Goal: Entertainment & Leisure: Consume media (video, audio)

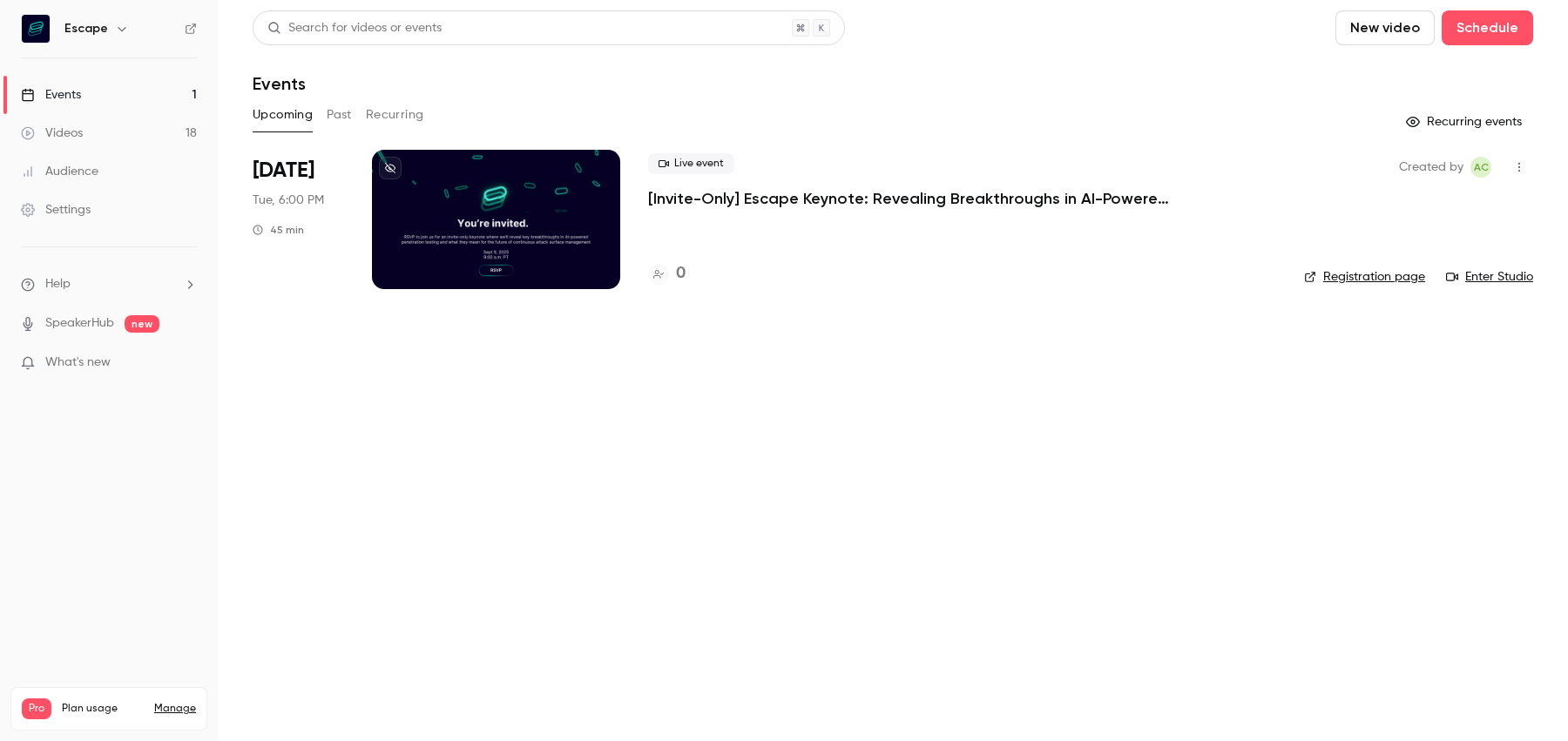
click at [96, 122] on link "Videos 18" at bounding box center [109, 133] width 218 height 39
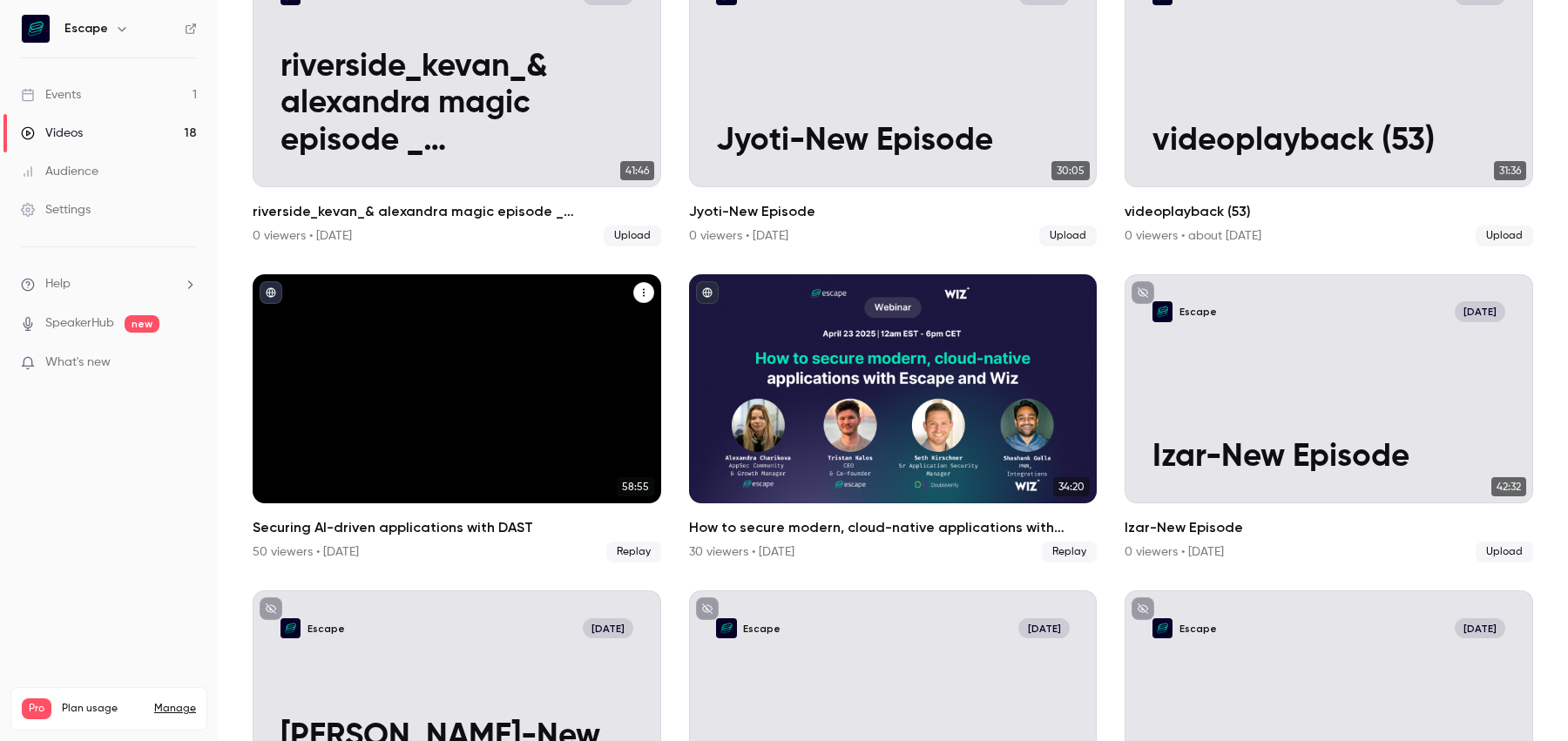
scroll to position [198, 0]
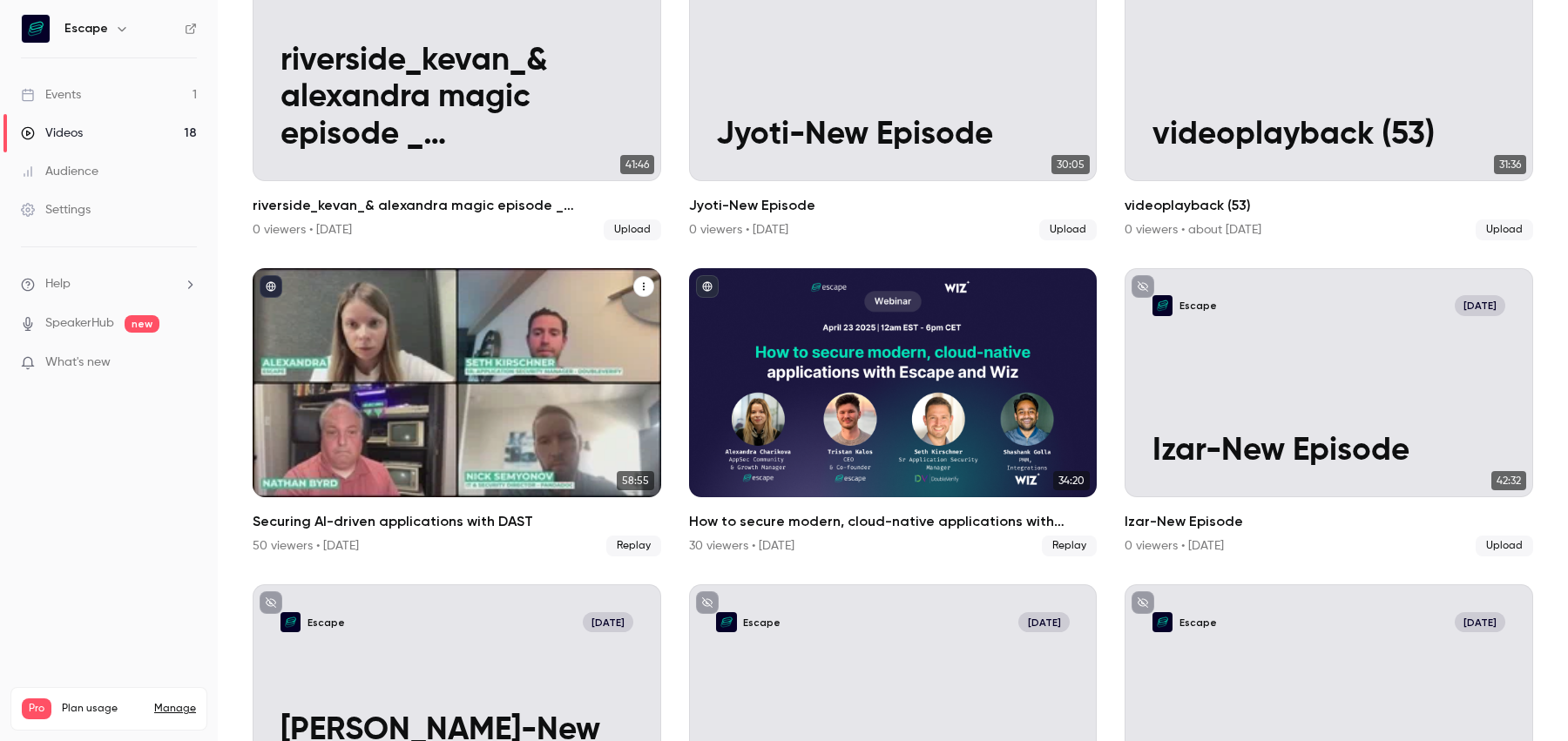
click at [359, 547] on div "50 viewers • [DATE]" at bounding box center [305, 546] width 106 height 18
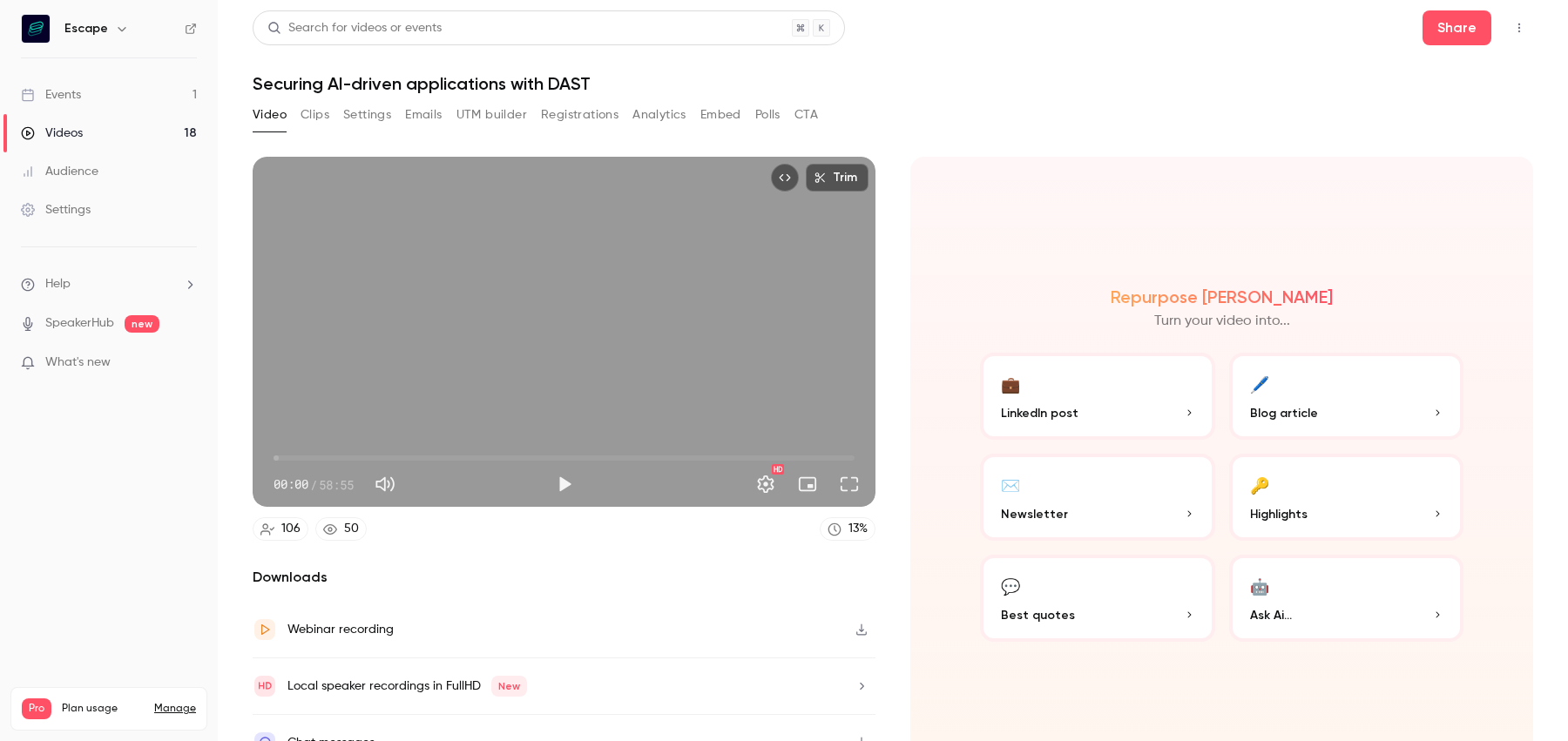
click at [589, 113] on button "Registrations" at bounding box center [580, 115] width 77 height 28
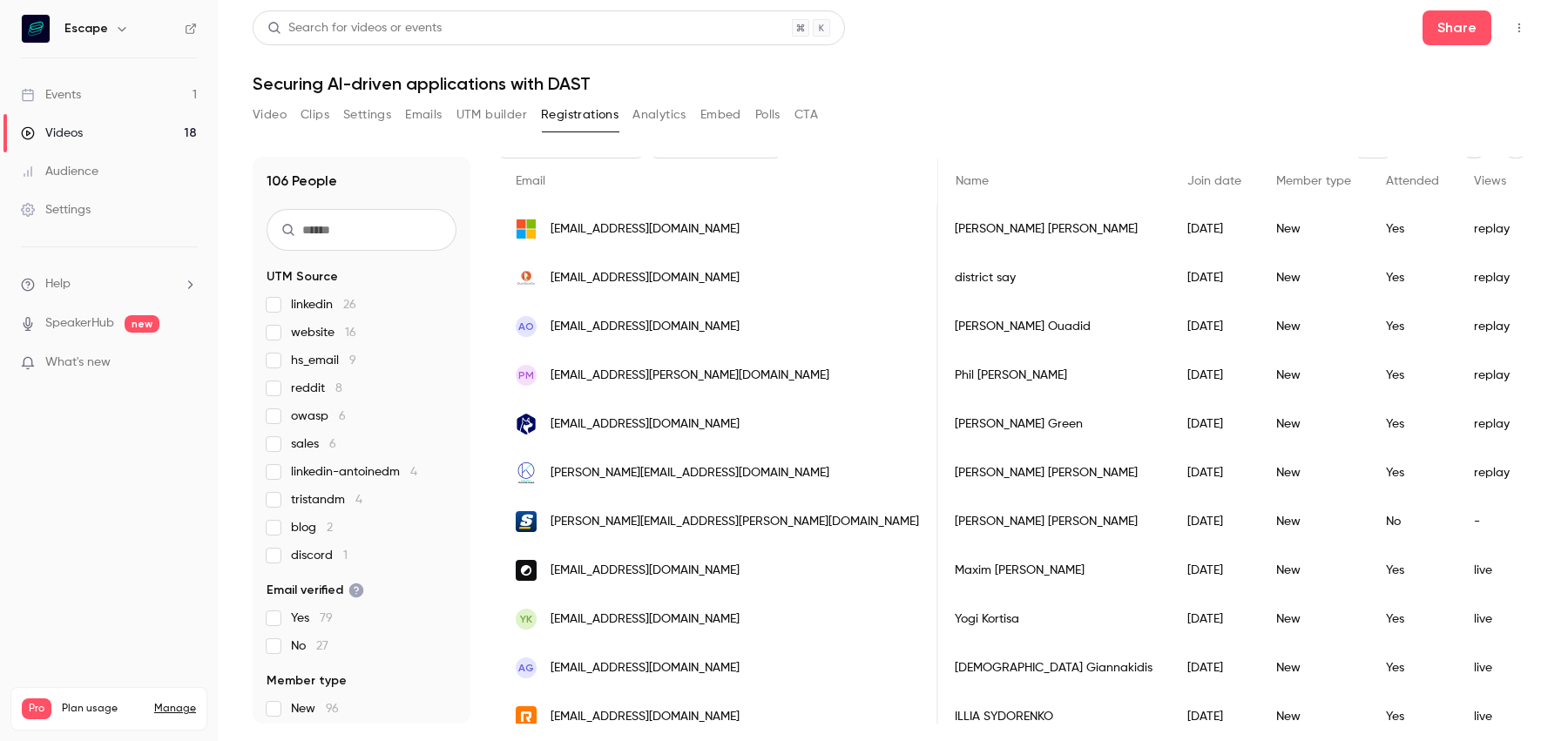
scroll to position [119, 0]
